Goal: Task Accomplishment & Management: Use online tool/utility

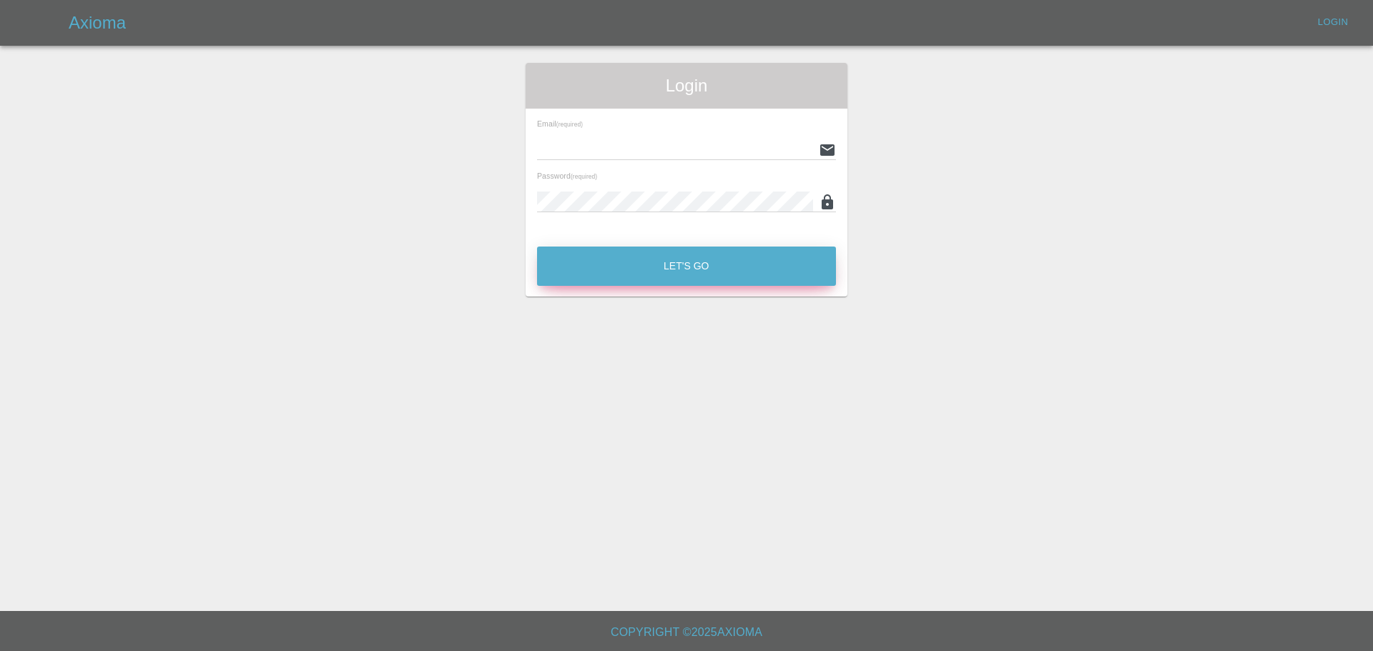
type input "[EMAIL_ADDRESS][PERSON_NAME][DOMAIN_NAME]"
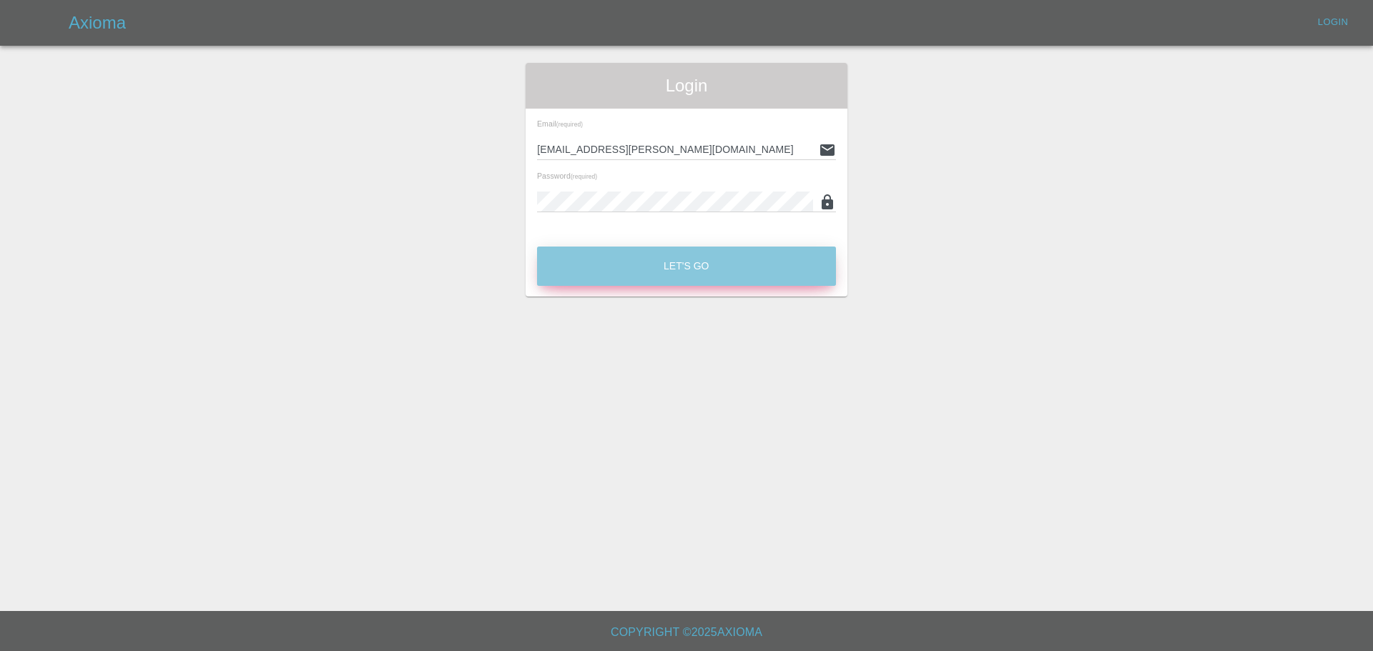
click at [711, 268] on button "Let's Go" at bounding box center [686, 266] width 299 height 39
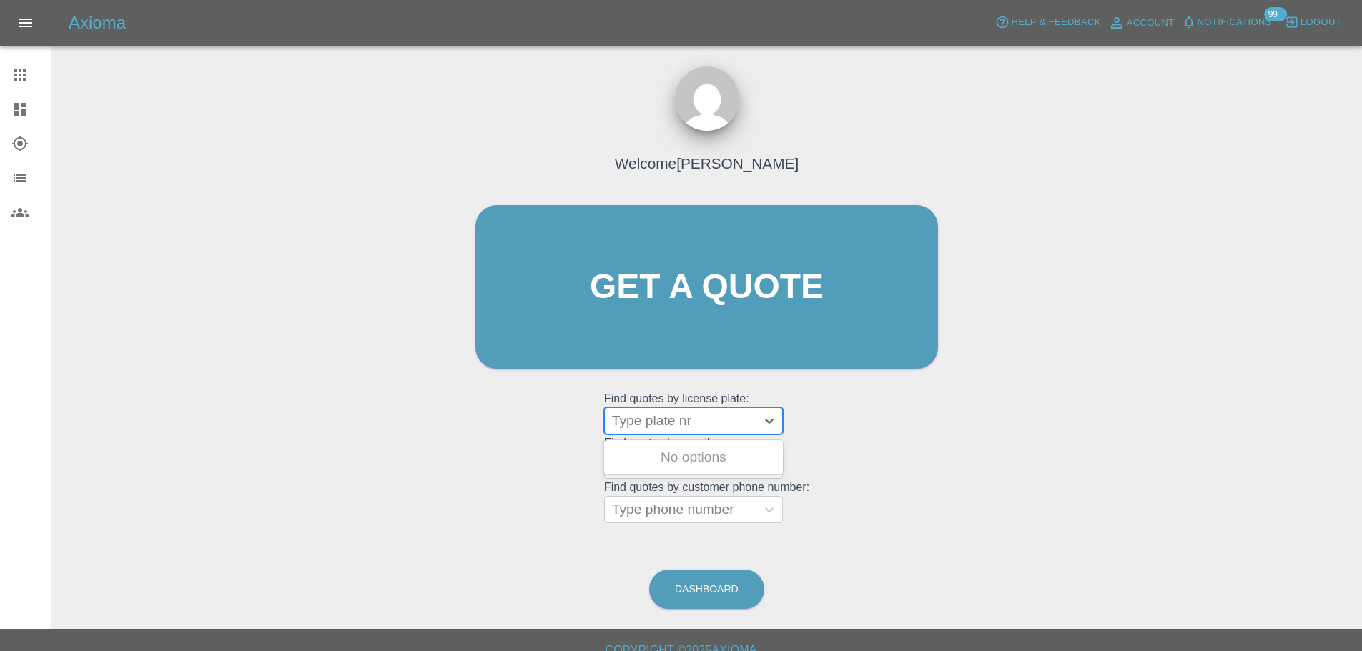
click at [686, 427] on div at bounding box center [680, 421] width 137 height 20
paste input "DW25BFY"
type input "DW25BFY"
click at [804, 469] on grid "Find quotes by email: Type email" at bounding box center [706, 458] width 205 height 42
click at [26, 99] on link "Dashboard" at bounding box center [25, 109] width 51 height 34
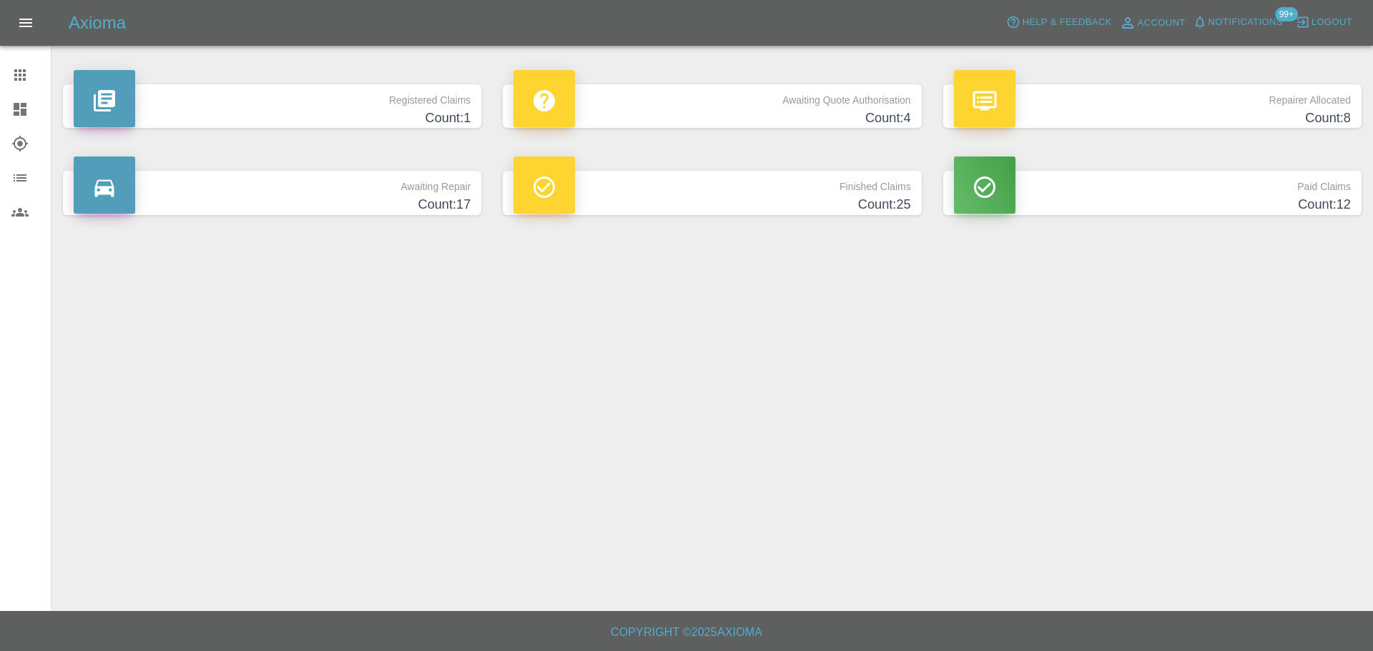
click at [799, 119] on h4 "Count: 4" at bounding box center [711, 118] width 397 height 19
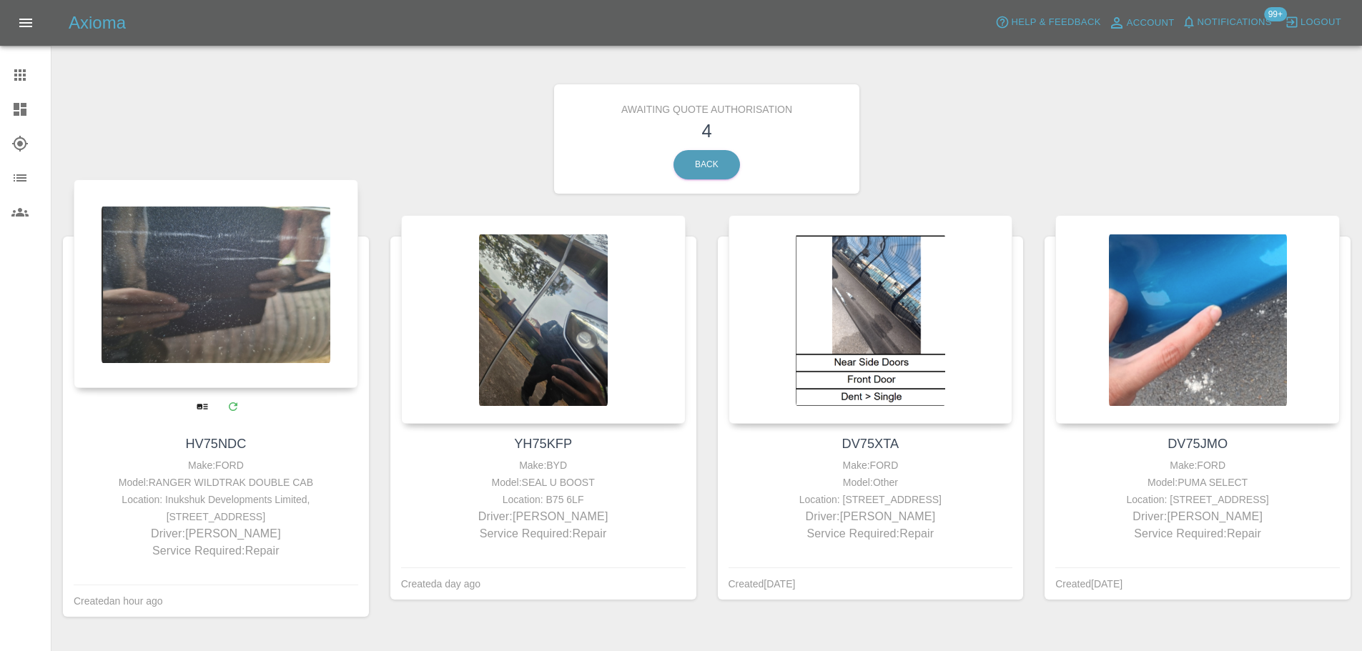
click at [222, 366] on div at bounding box center [216, 283] width 285 height 209
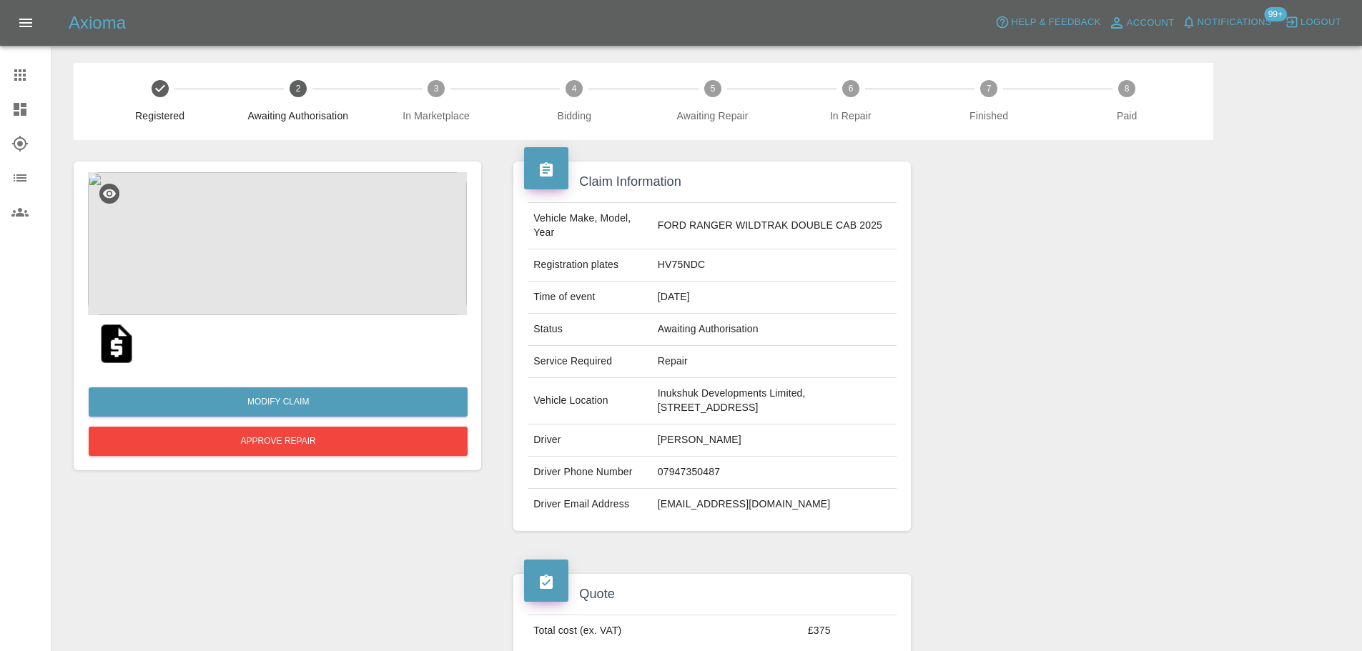
click at [252, 242] on img at bounding box center [277, 243] width 379 height 143
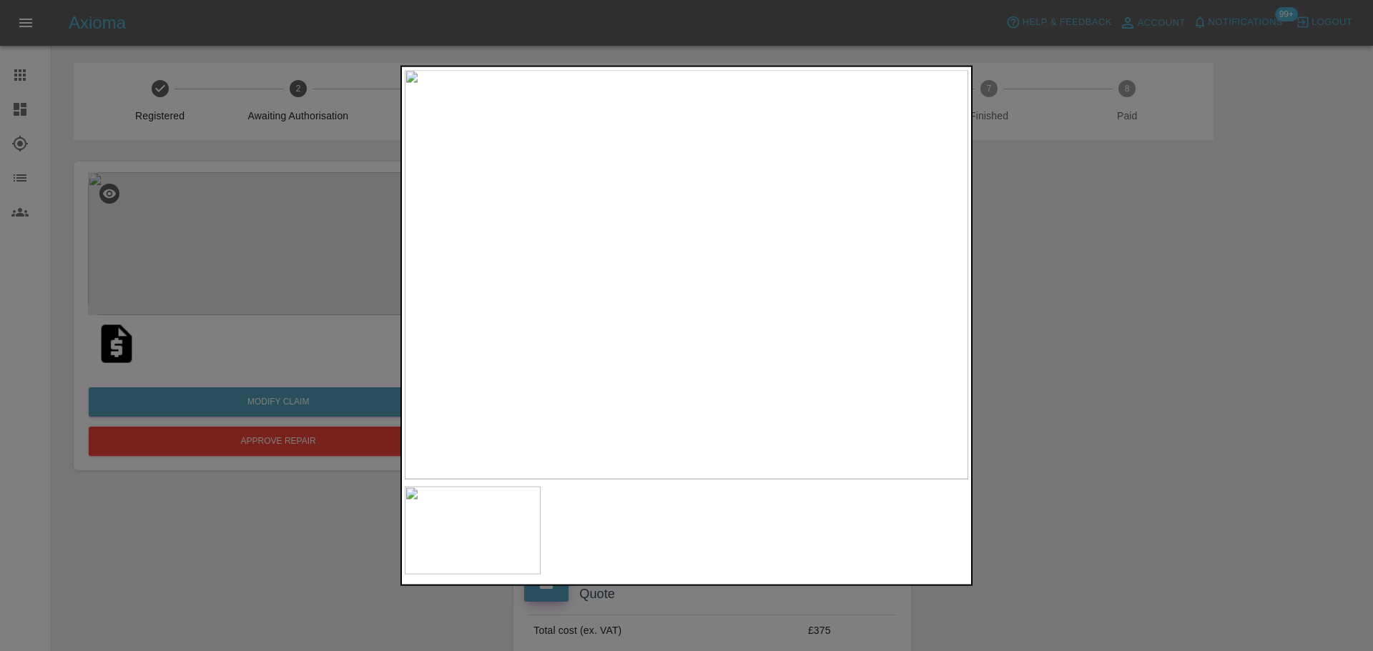
click at [1277, 361] on div at bounding box center [686, 325] width 1373 height 651
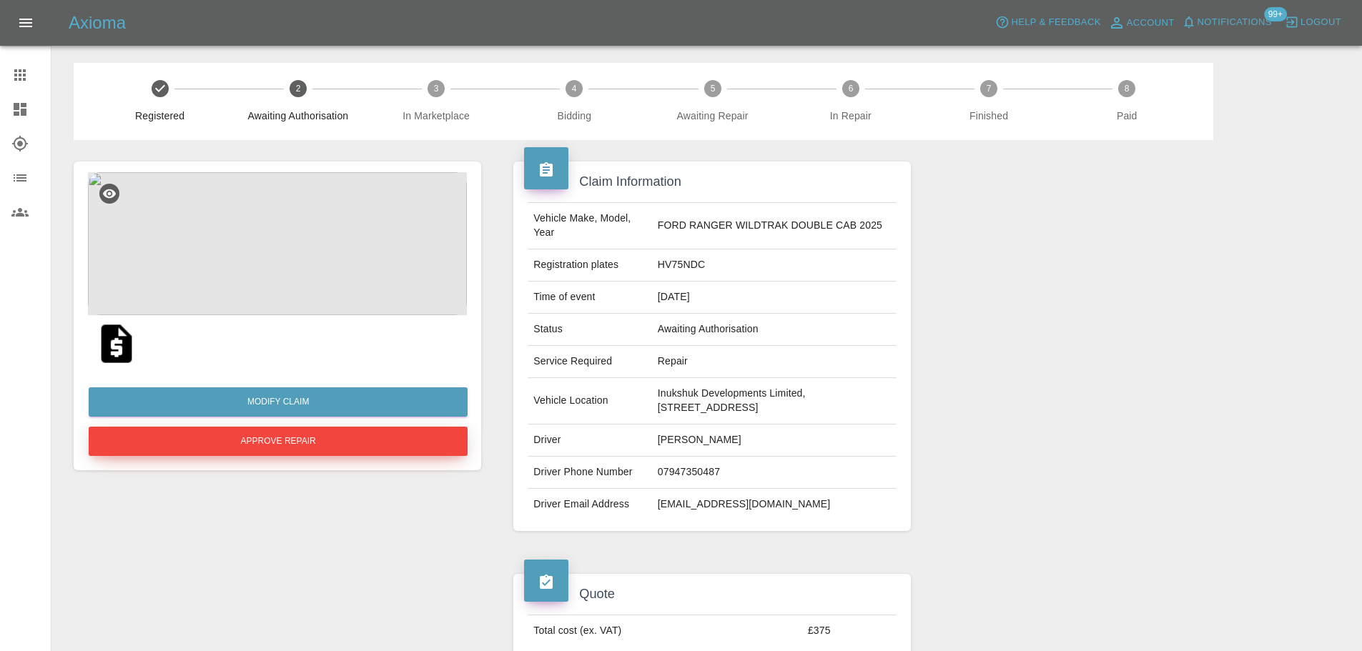
click at [337, 436] on button "Approve Repair" at bounding box center [278, 441] width 379 height 29
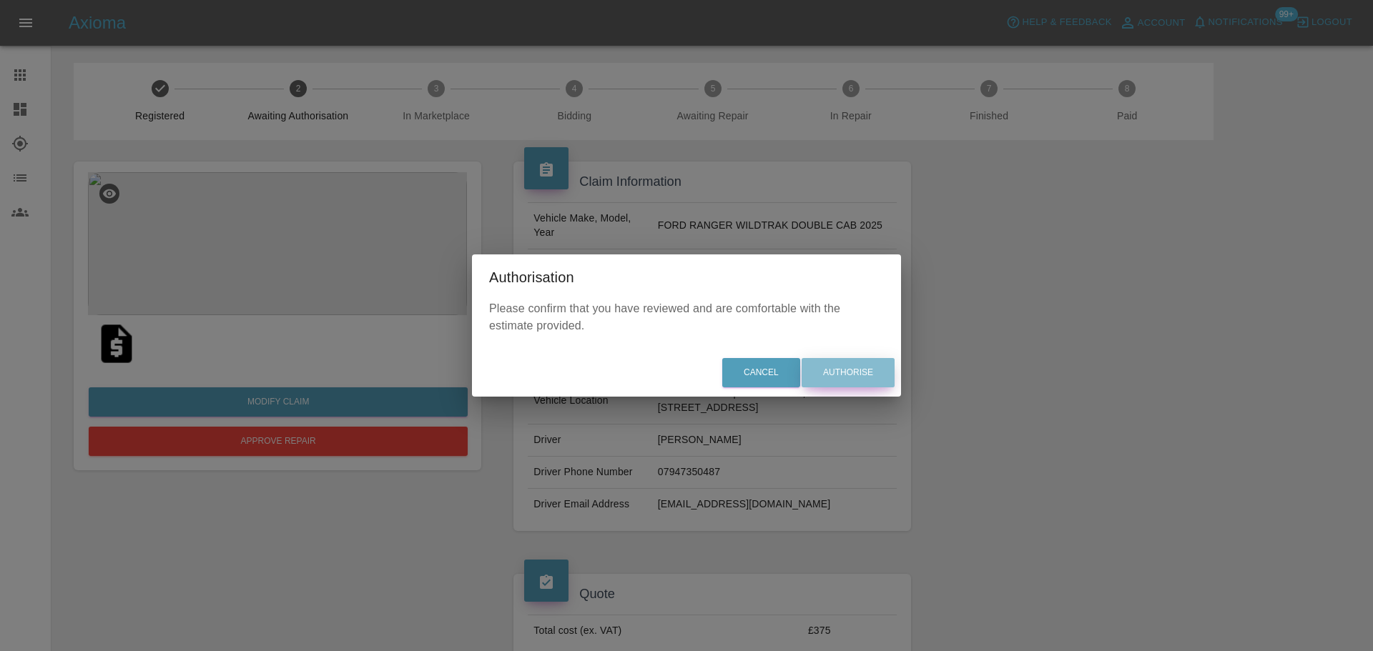
click at [842, 377] on button "Authorise" at bounding box center [847, 372] width 93 height 29
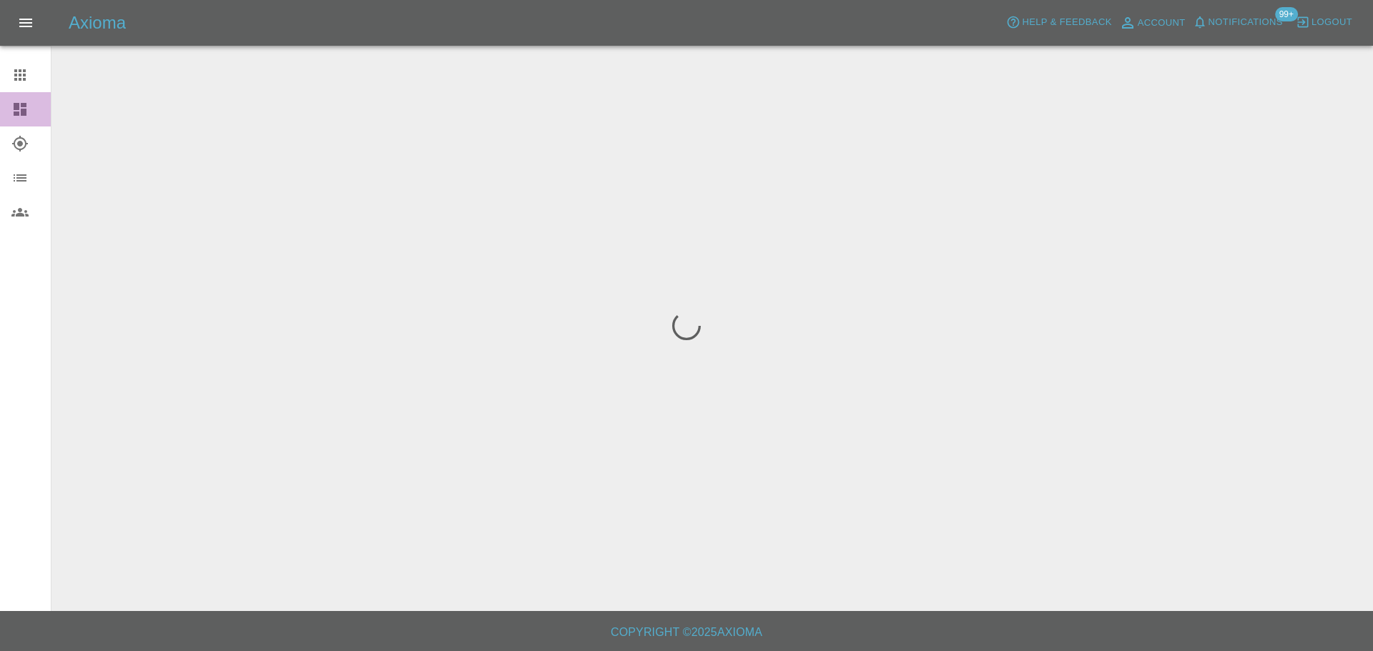
click at [24, 101] on icon at bounding box center [19, 109] width 17 height 17
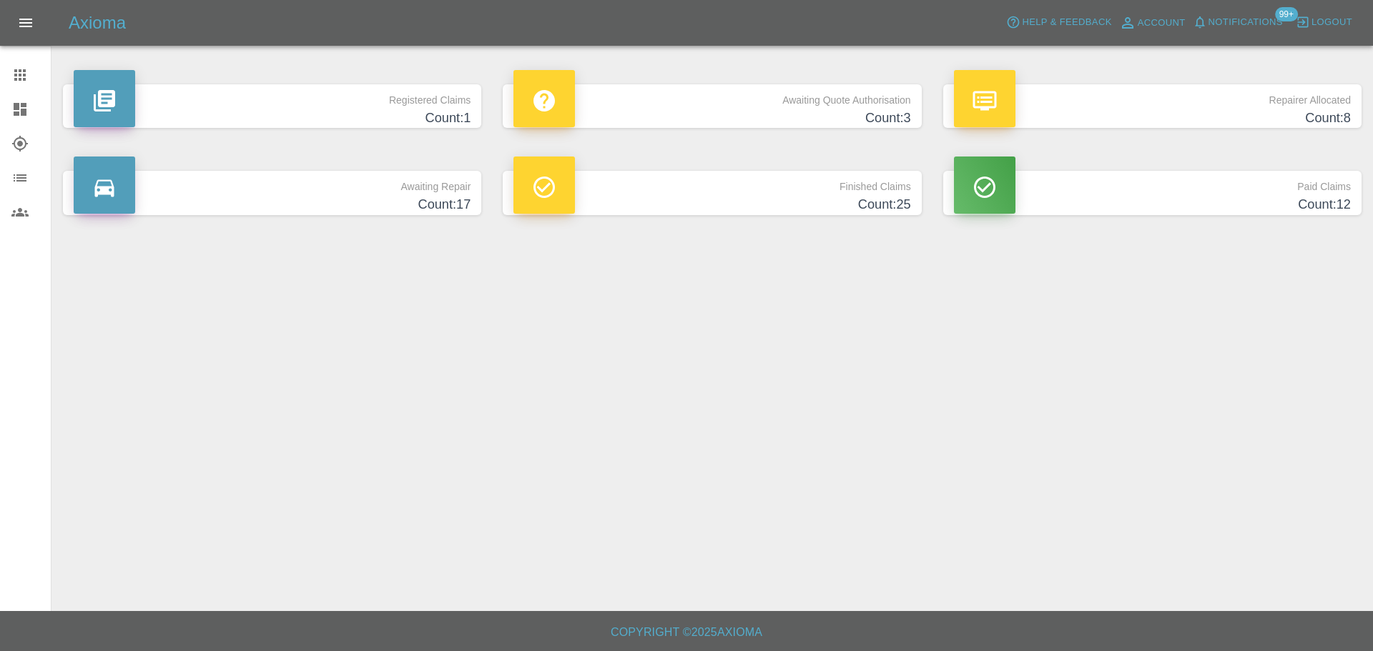
click at [761, 81] on div "Awaiting Quote Authorisation Count: 3" at bounding box center [712, 106] width 440 height 87
click at [770, 102] on p "Awaiting Quote Authorisation" at bounding box center [711, 96] width 397 height 24
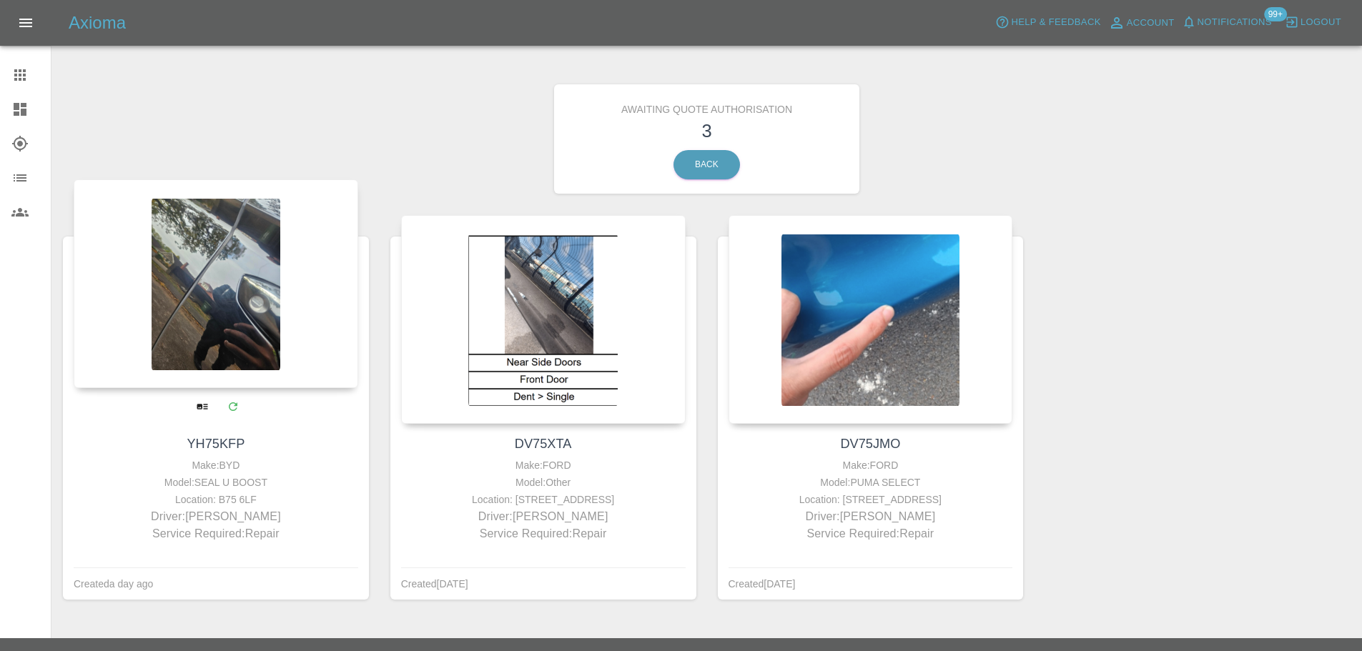
click at [250, 345] on div at bounding box center [216, 283] width 285 height 209
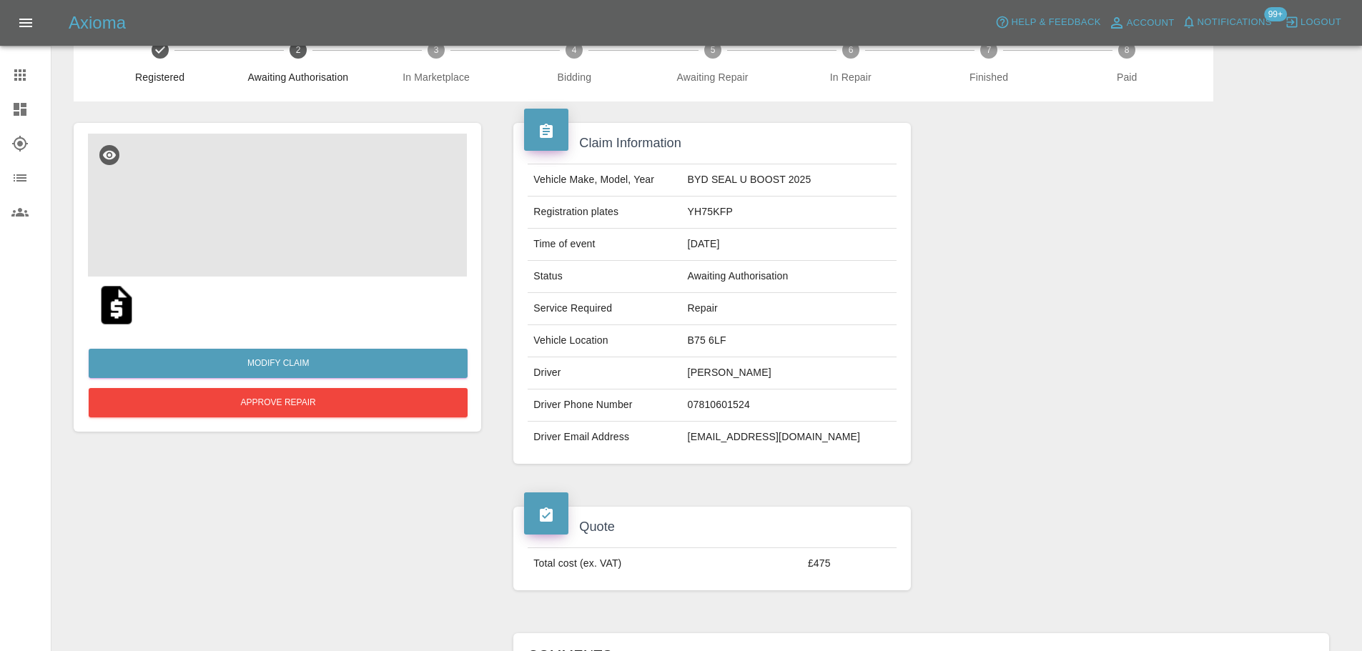
scroll to position [36, 0]
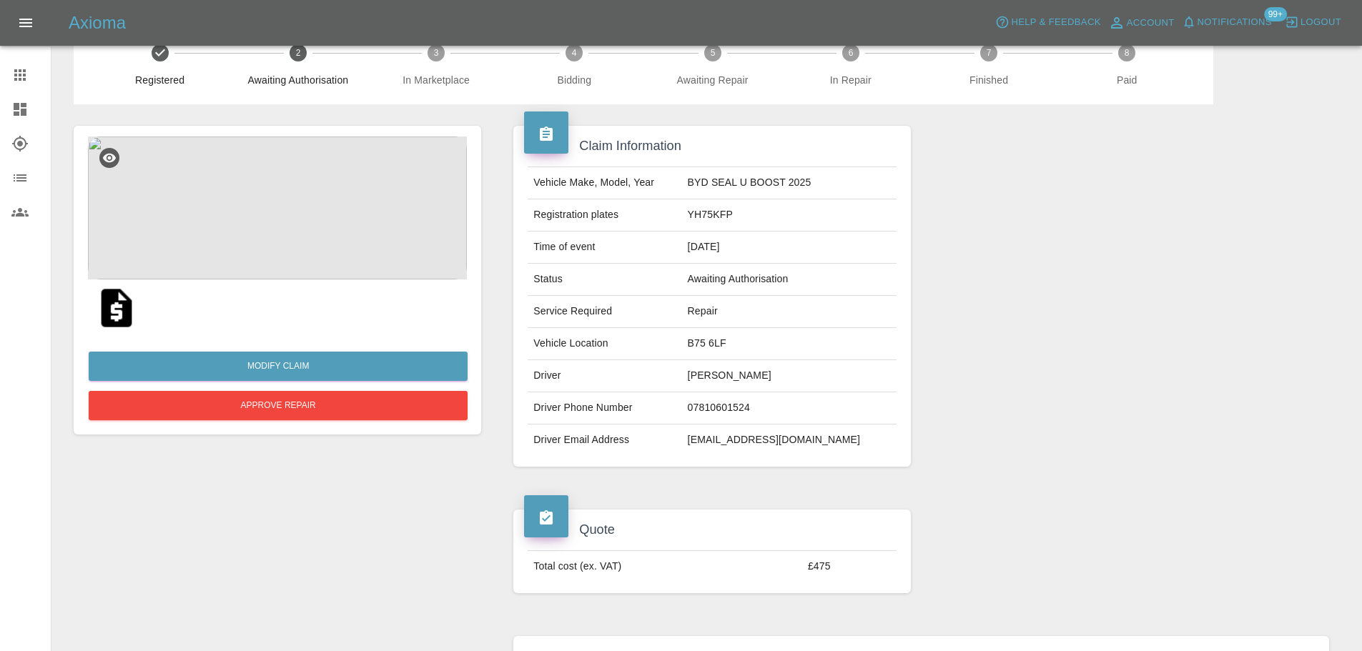
click at [247, 189] on img at bounding box center [277, 208] width 379 height 143
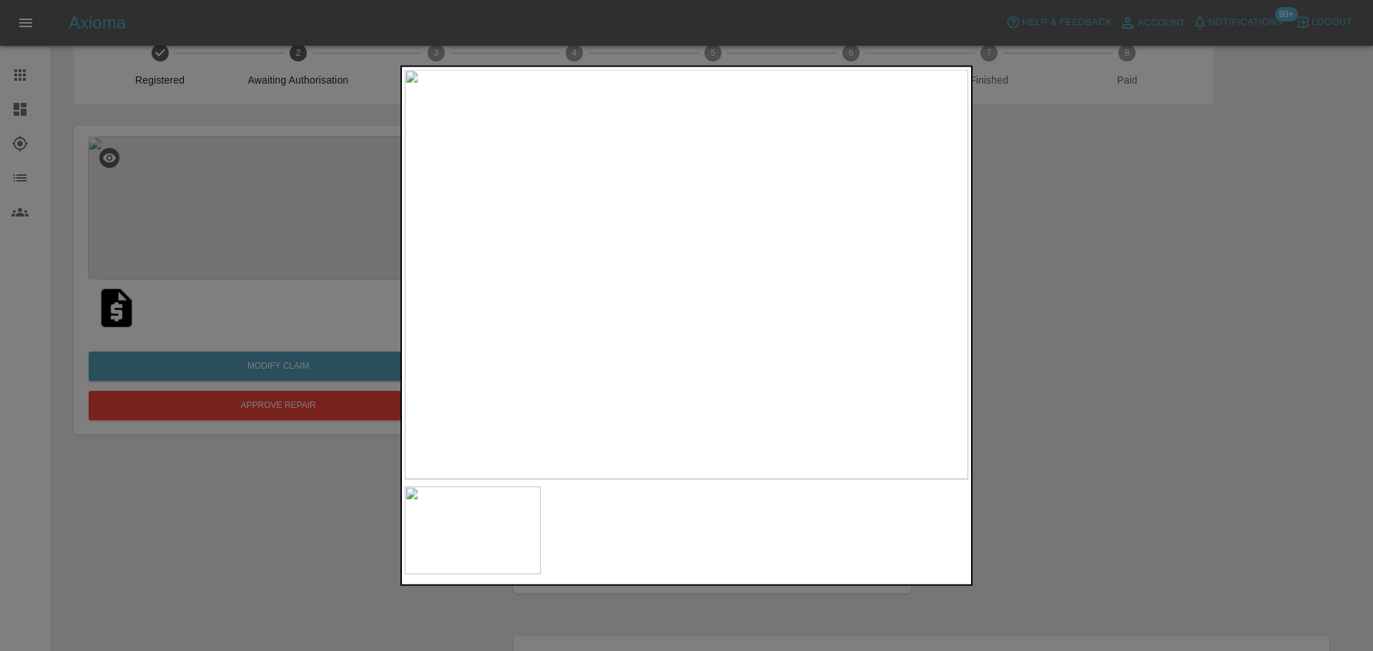
click at [1079, 286] on div at bounding box center [686, 325] width 1373 height 651
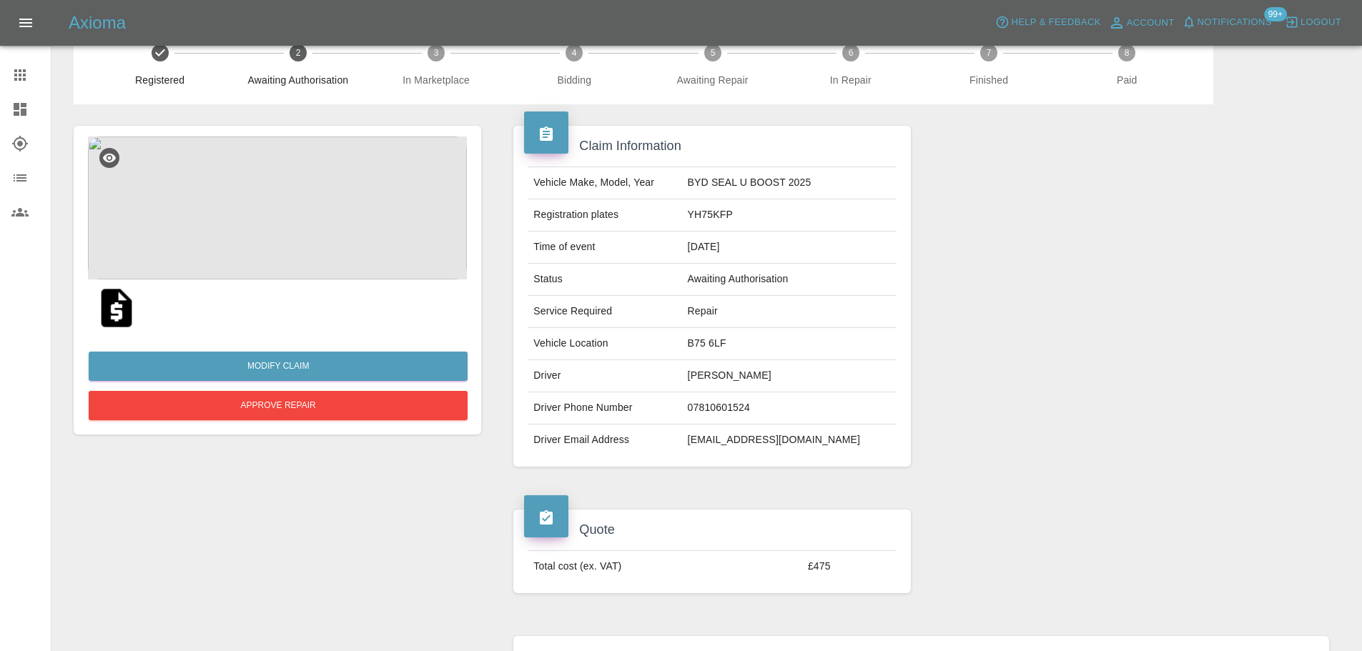
click at [132, 303] on img at bounding box center [117, 308] width 46 height 46
click at [16, 104] on icon at bounding box center [20, 109] width 13 height 13
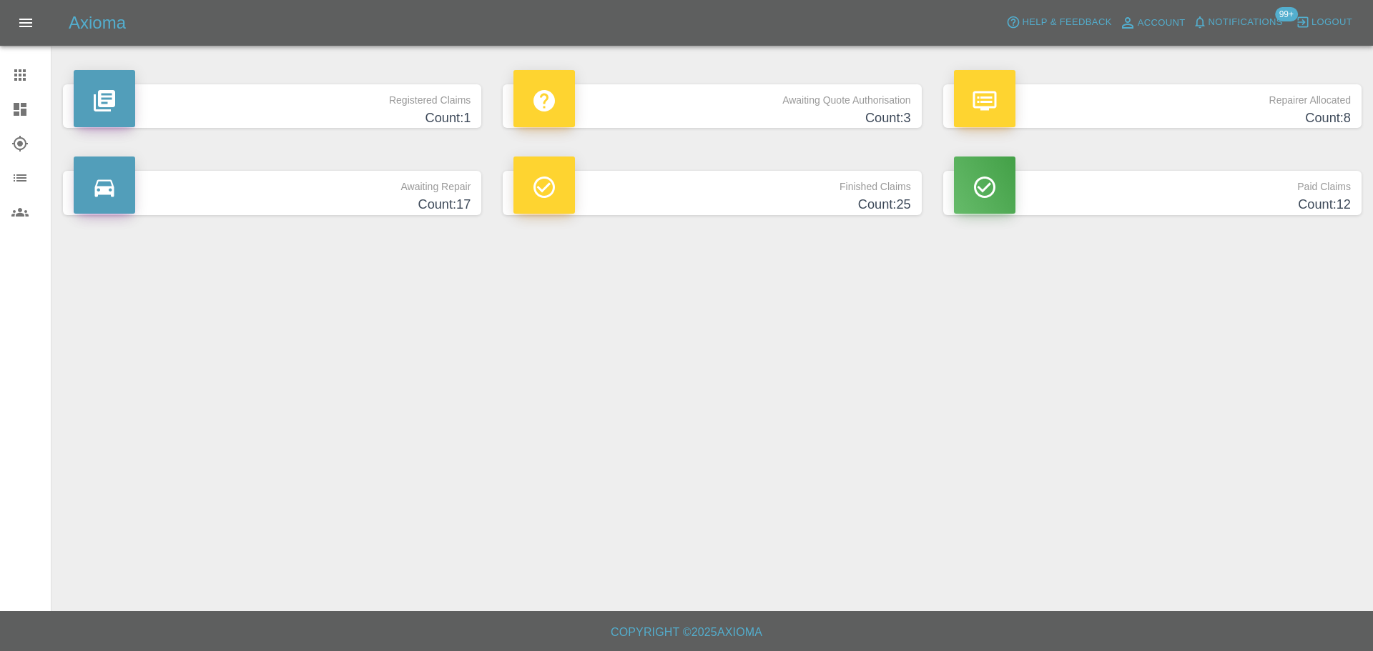
click at [764, 111] on h4 "Count: 3" at bounding box center [711, 118] width 397 height 19
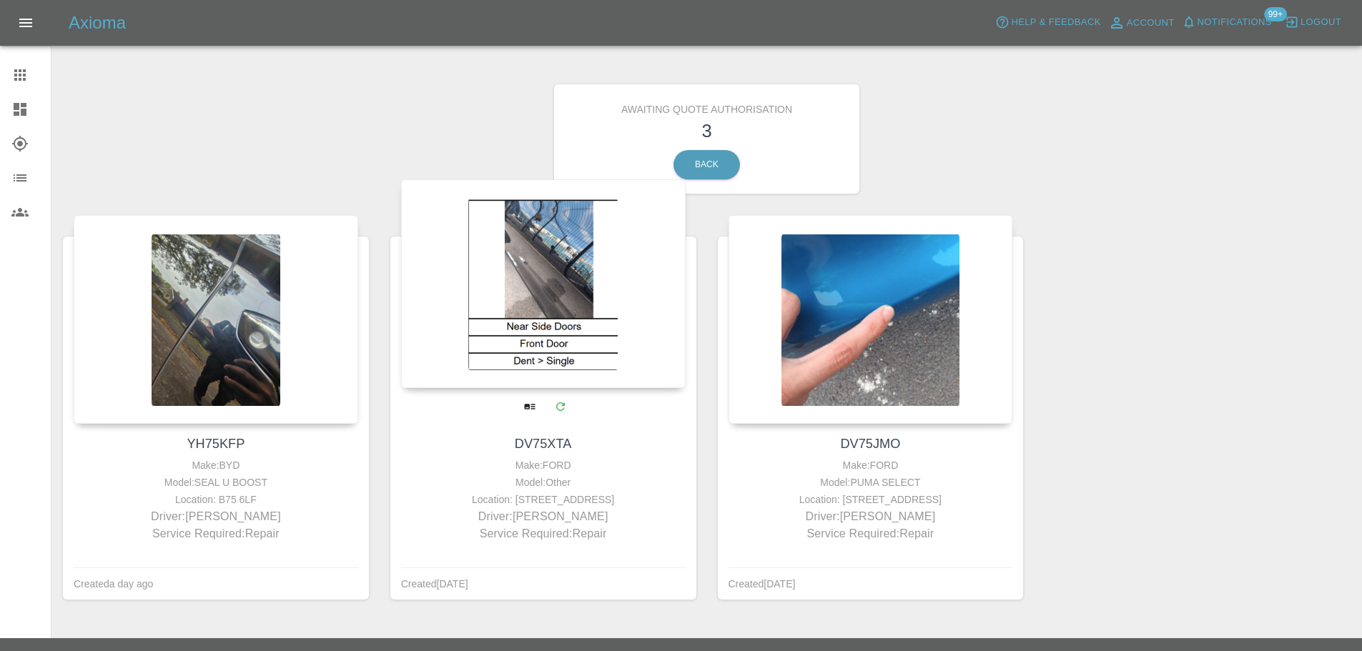
click at [608, 349] on div at bounding box center [543, 283] width 285 height 209
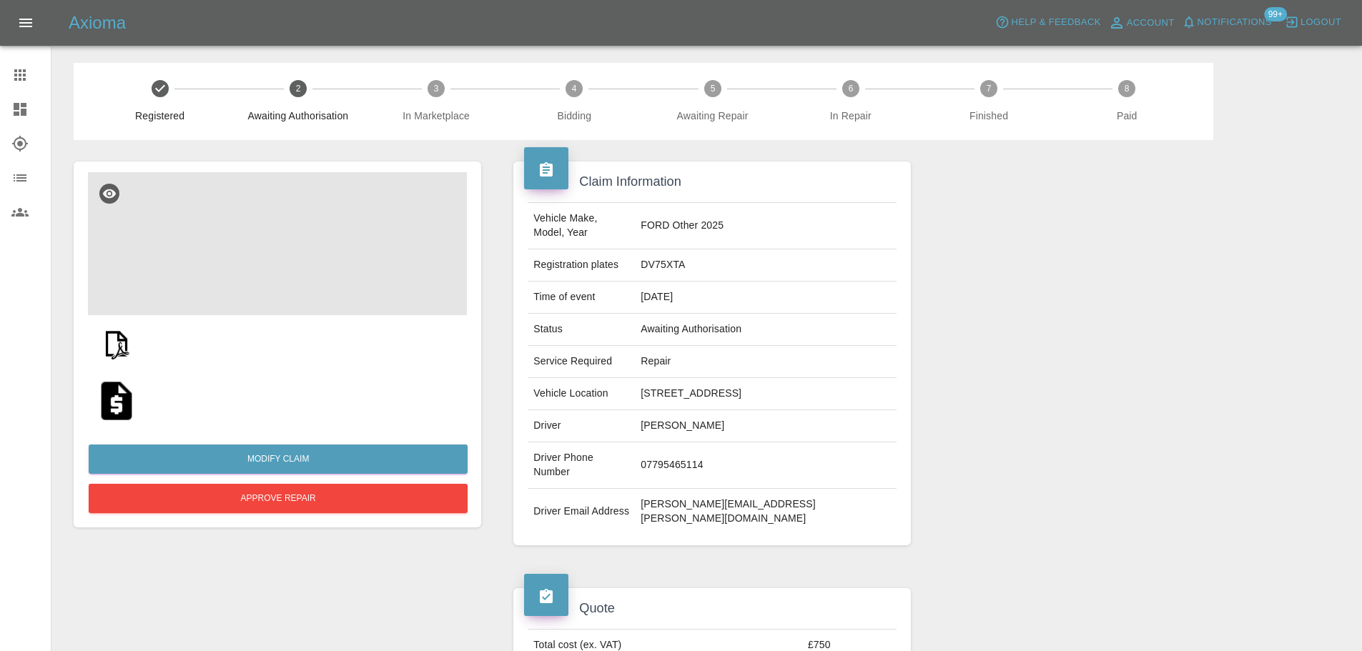
click at [122, 392] on img at bounding box center [117, 401] width 46 height 46
click at [11, 99] on link "Dashboard" at bounding box center [25, 109] width 51 height 34
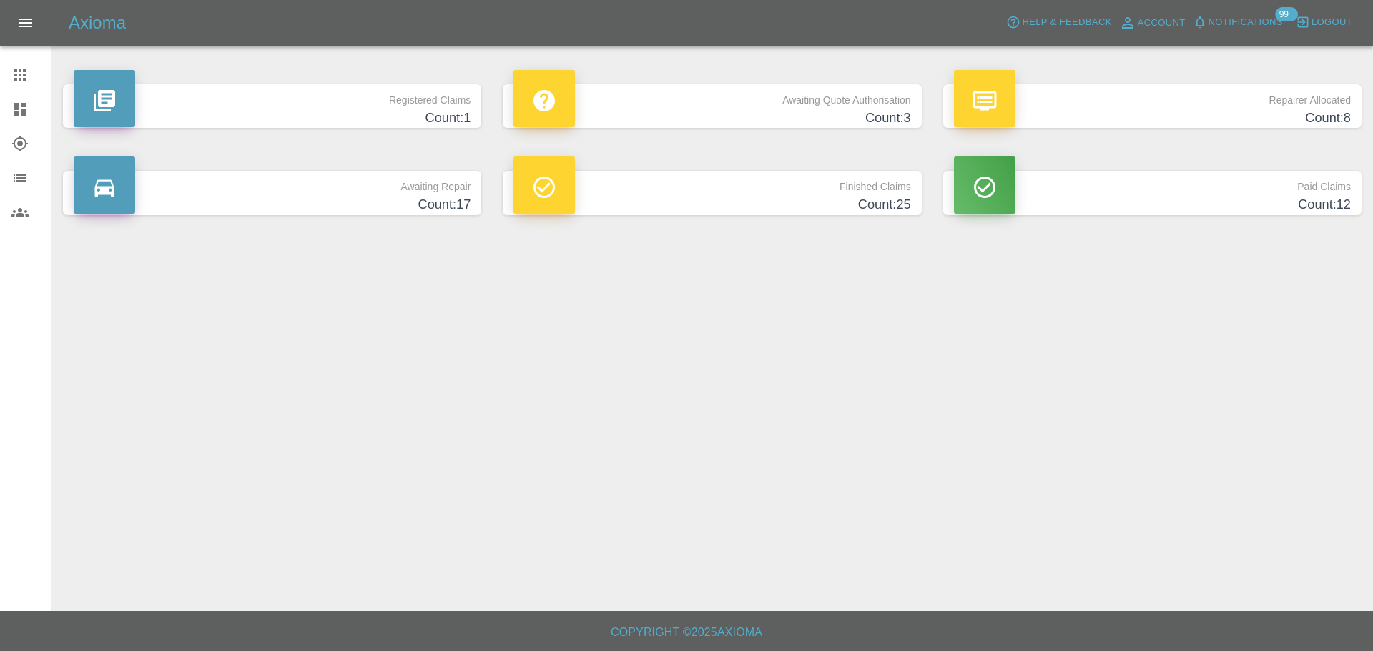
click at [730, 82] on div "Awaiting Quote Authorisation Count: 3" at bounding box center [712, 106] width 440 height 87
click at [733, 94] on p "Awaiting Quote Authorisation" at bounding box center [711, 96] width 397 height 24
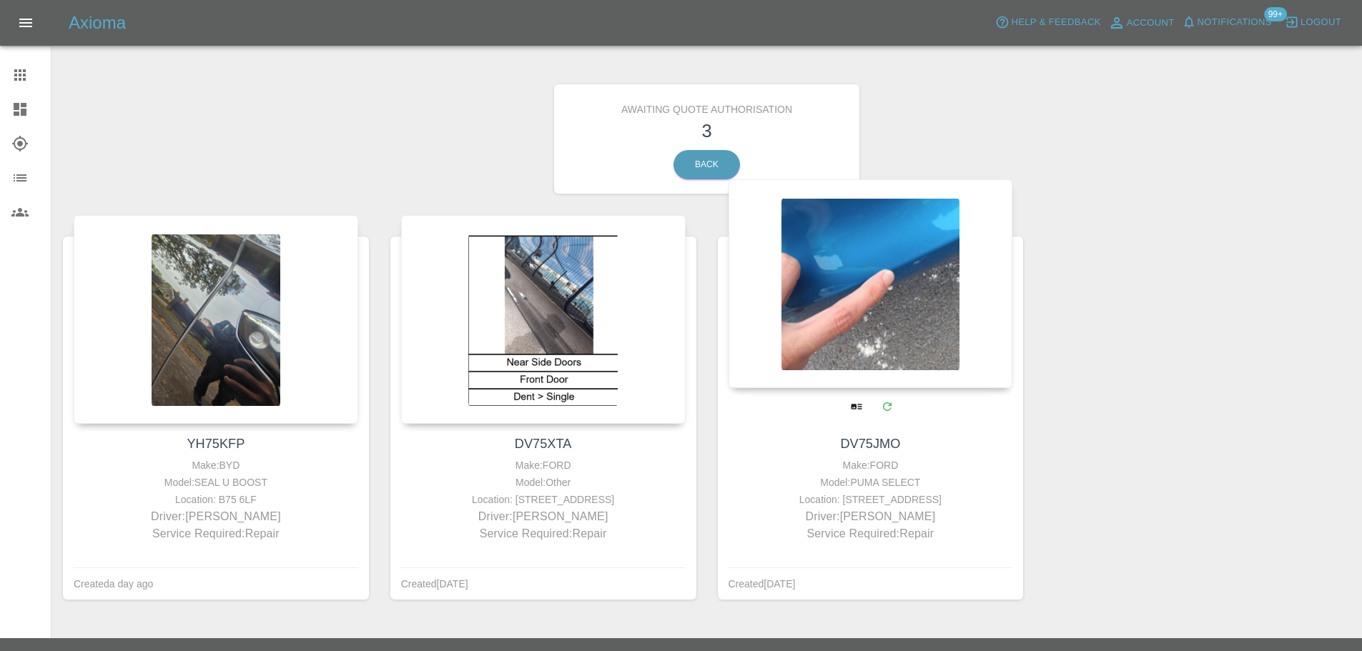
click at [868, 309] on div at bounding box center [870, 283] width 285 height 209
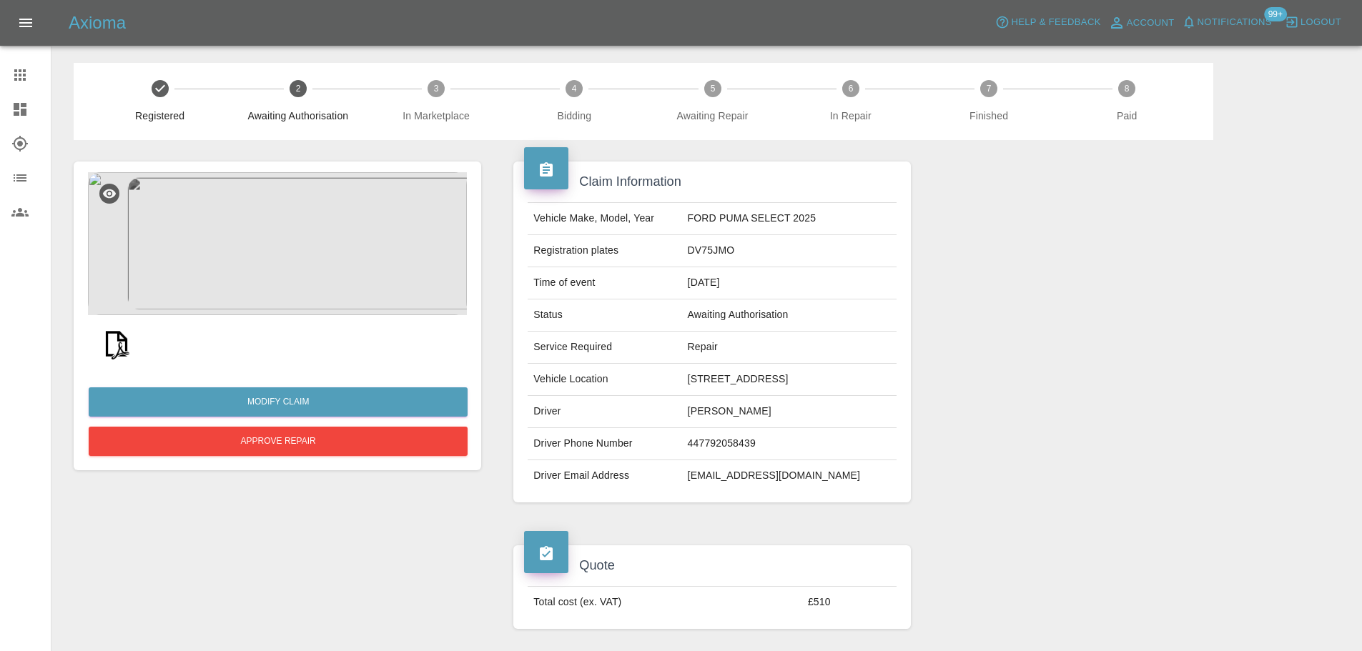
click at [277, 247] on img at bounding box center [277, 243] width 379 height 143
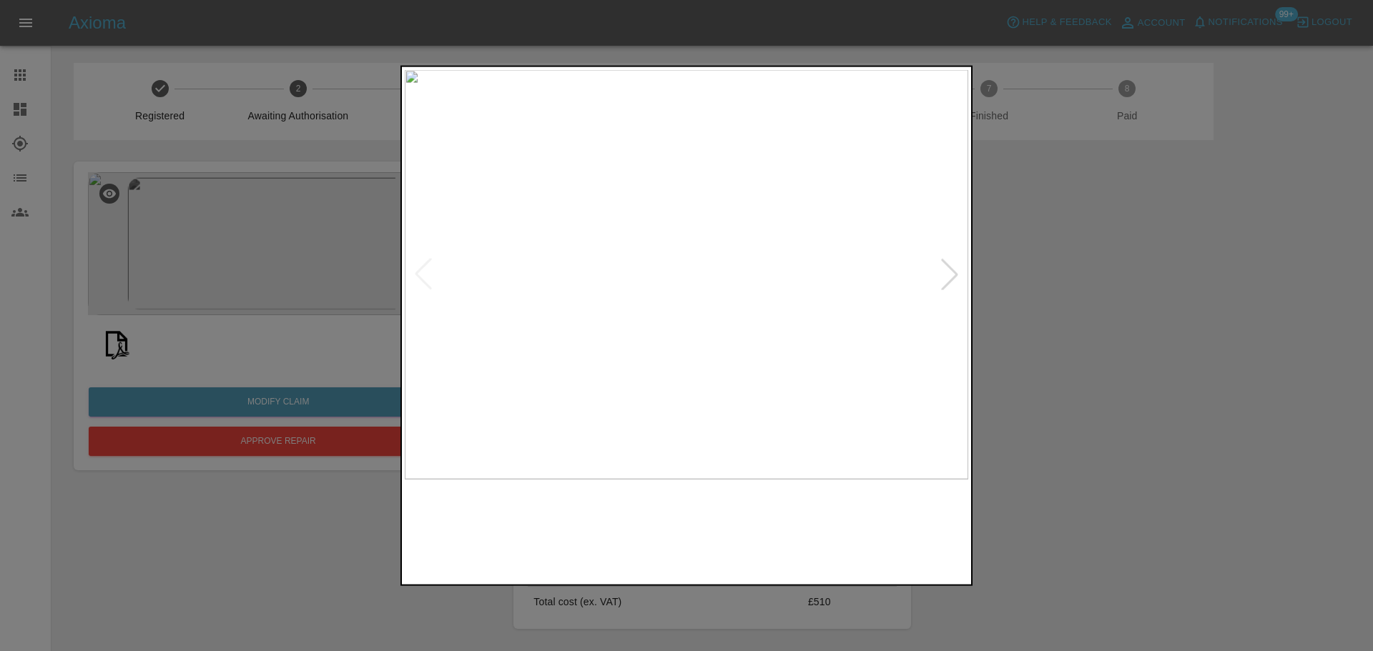
click at [949, 281] on div at bounding box center [949, 274] width 31 height 31
click at [1101, 308] on div at bounding box center [686, 325] width 1373 height 651
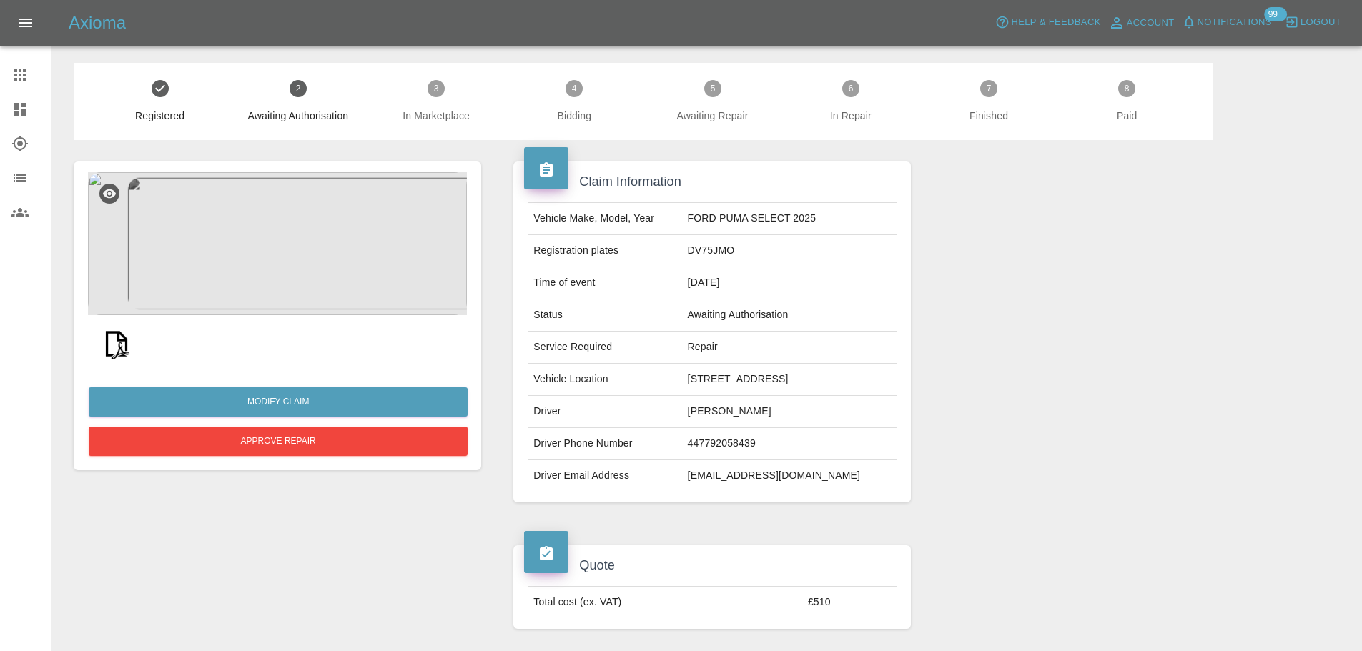
click at [110, 343] on img at bounding box center [117, 344] width 46 height 46
click at [267, 442] on button "Approve Repair" at bounding box center [278, 441] width 379 height 29
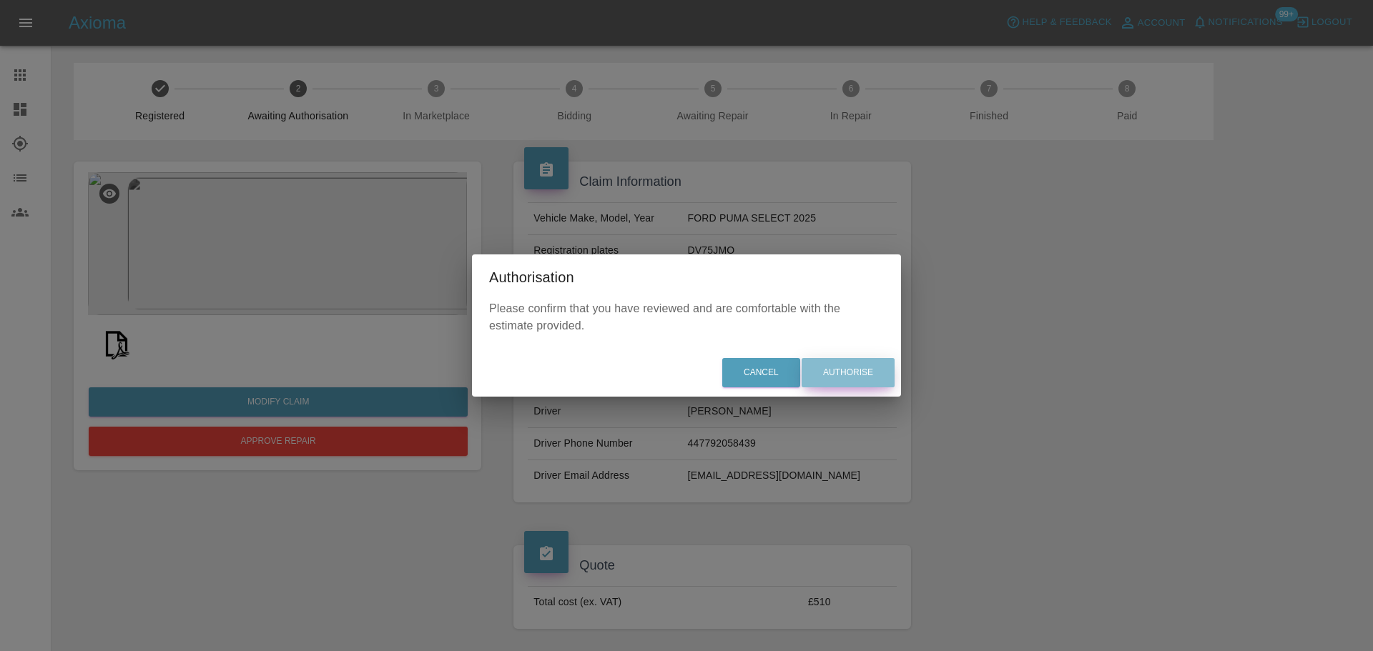
click at [866, 370] on button "Authorise" at bounding box center [847, 372] width 93 height 29
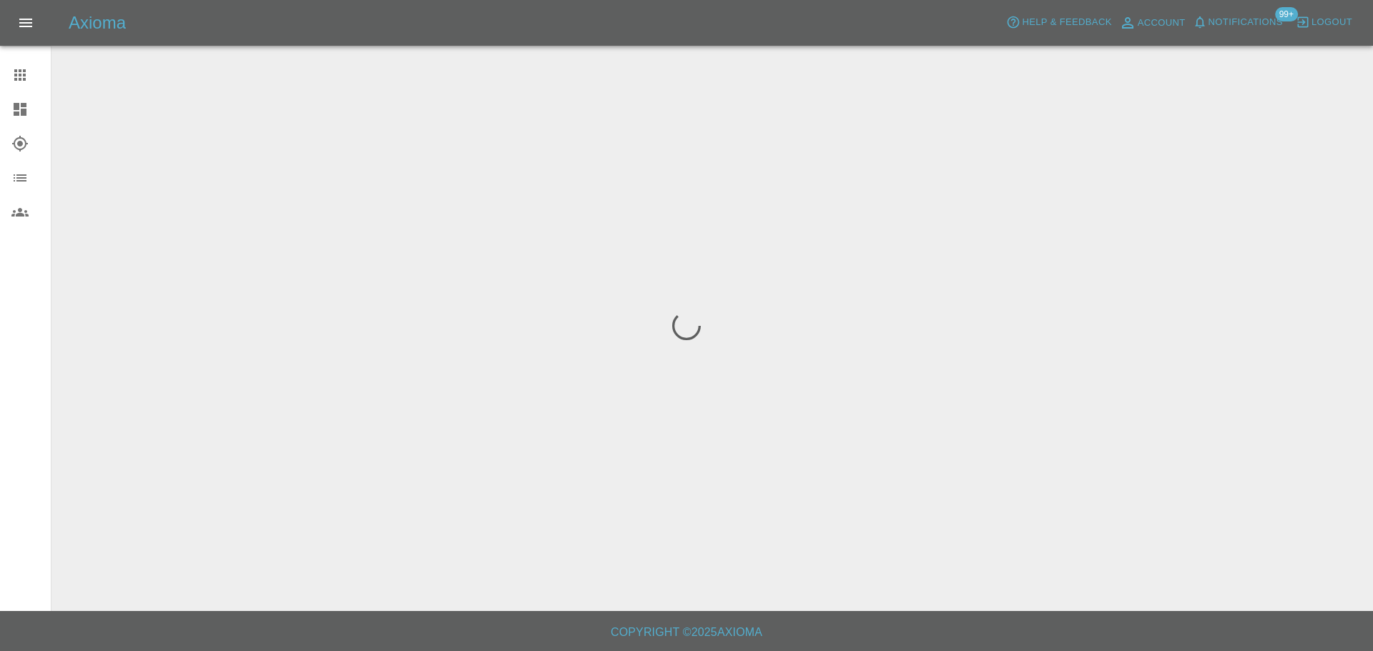
click at [24, 109] on icon at bounding box center [20, 109] width 13 height 13
